Goal: Information Seeking & Learning: Learn about a topic

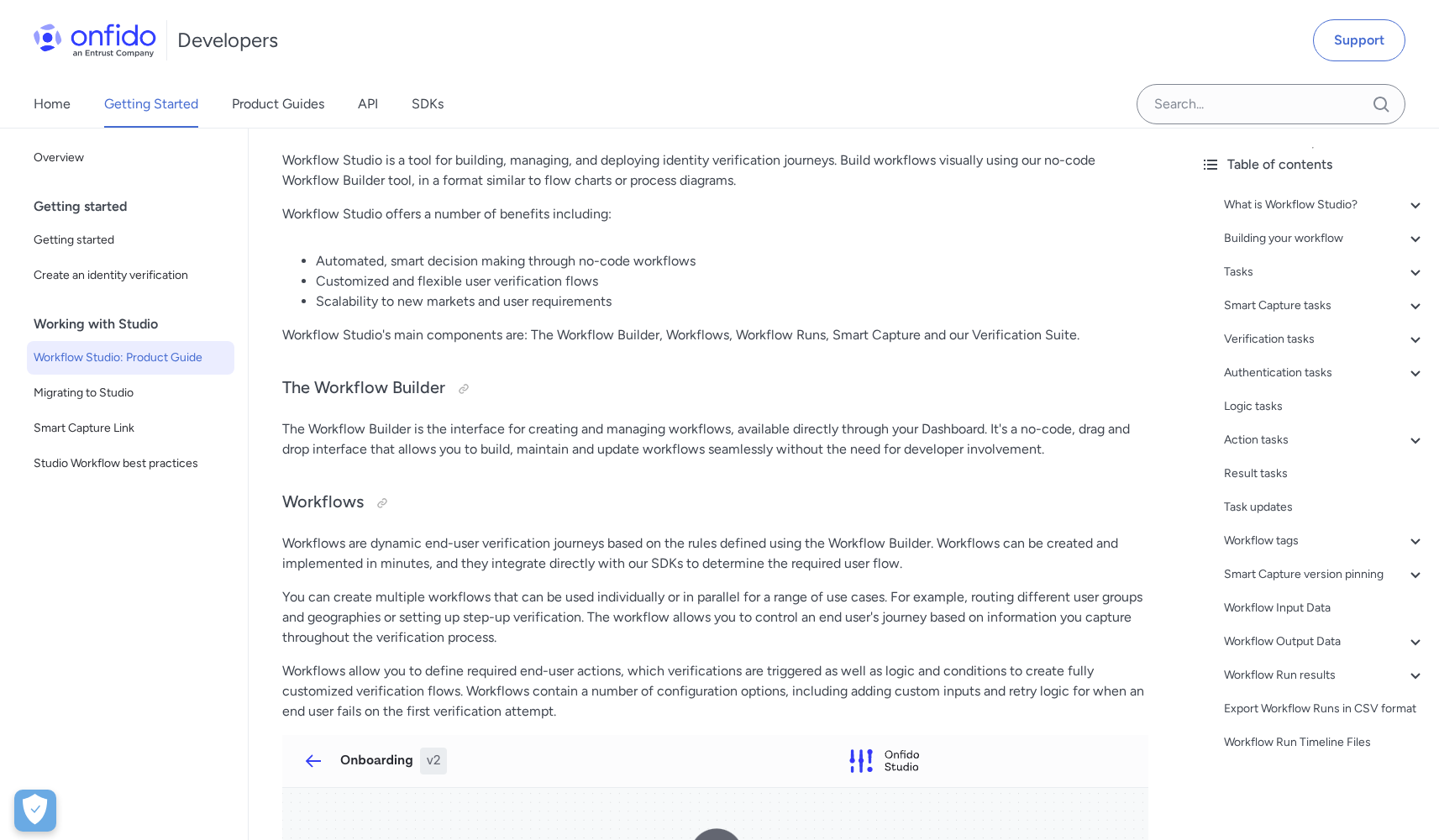
scroll to position [241, 0]
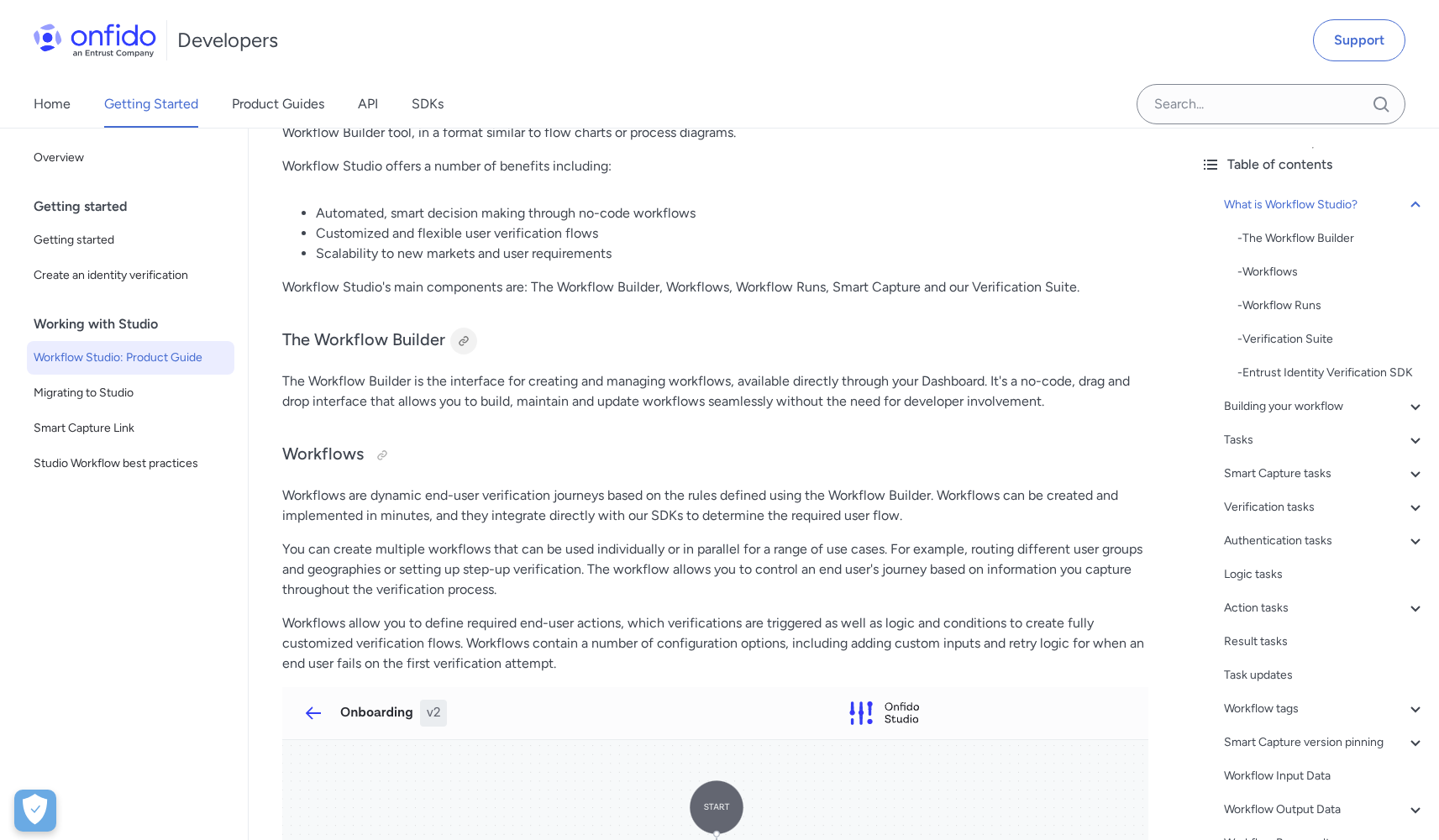
click at [461, 342] on div at bounding box center [464, 341] width 13 height 13
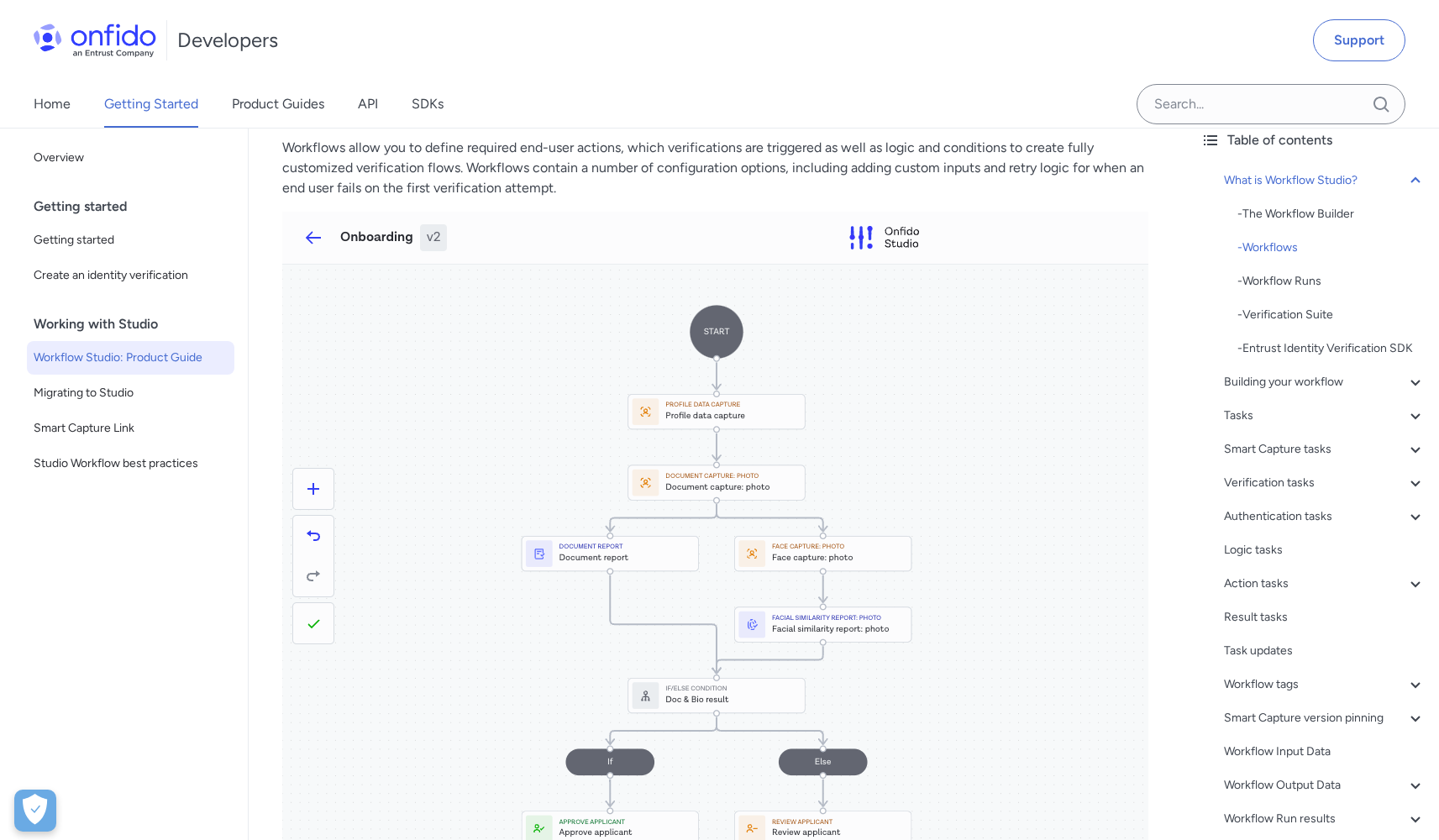
scroll to position [714, 0]
click at [347, 229] on img at bounding box center [715, 557] width 866 height 685
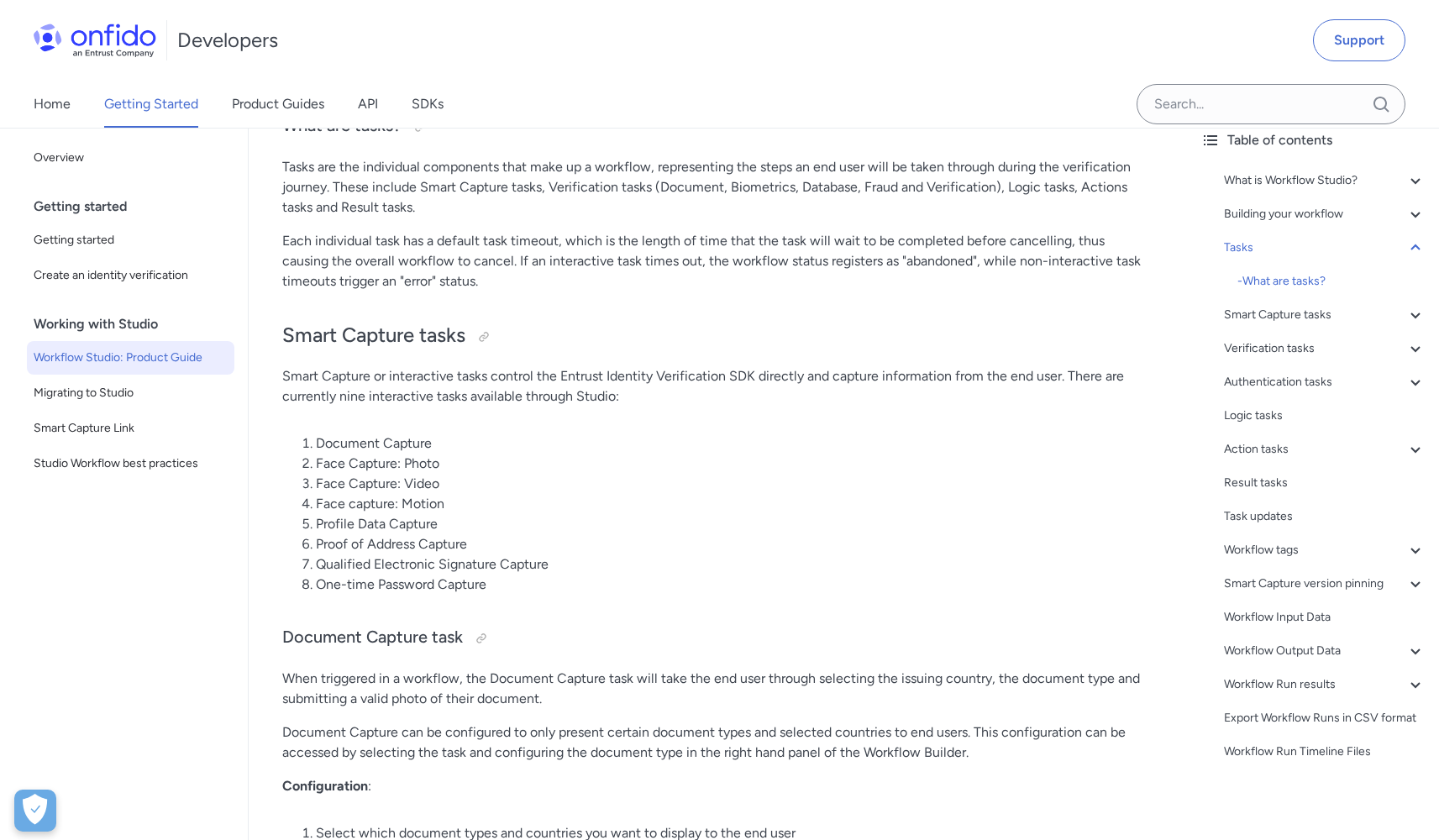
scroll to position [5661, 0]
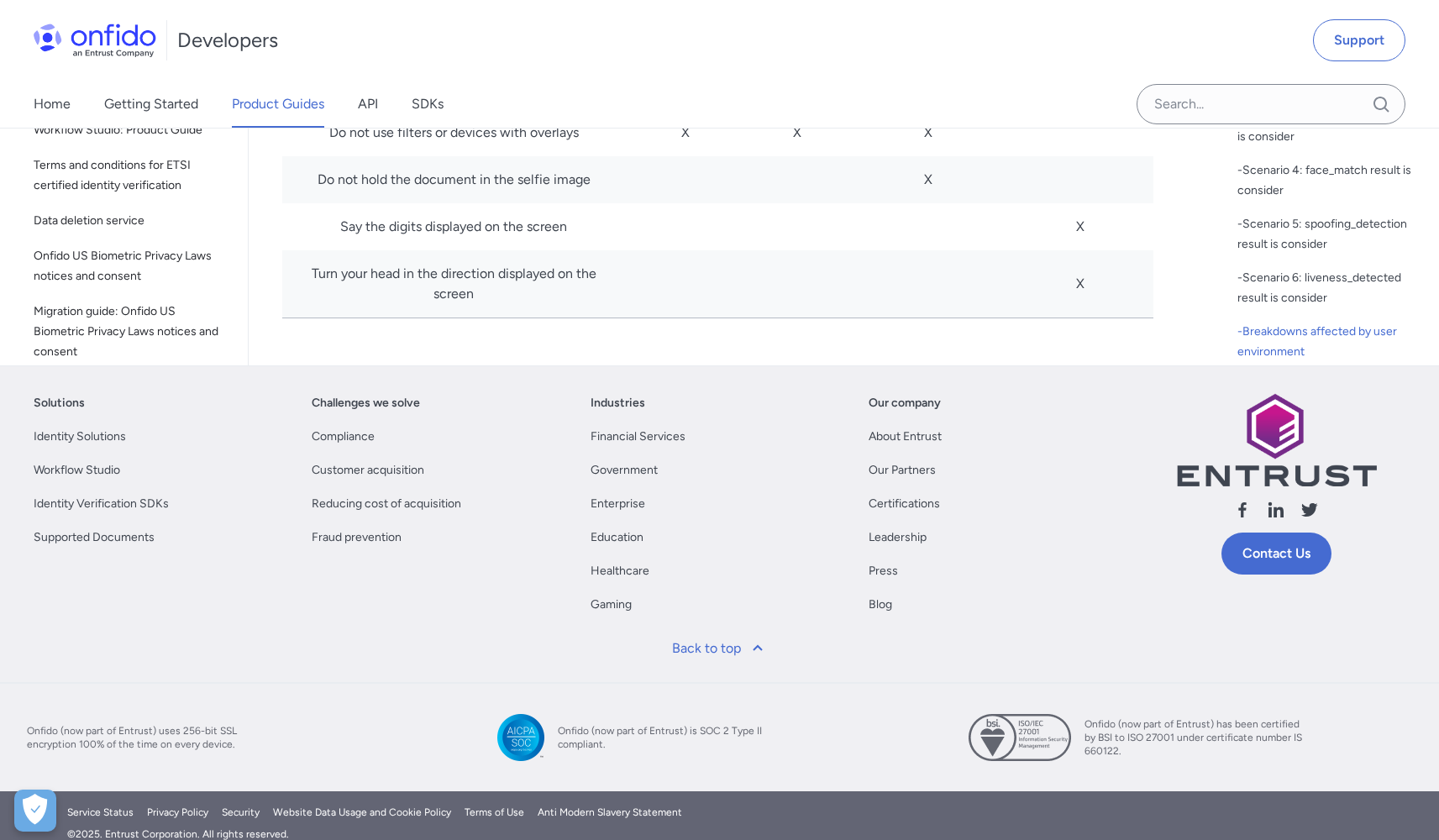
scroll to position [10003, 0]
